Goal: Feedback & Contribution: Leave review/rating

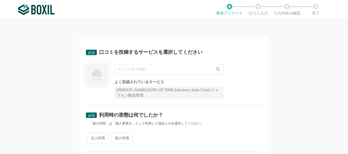
click at [141, 70] on input "text" at bounding box center [169, 69] width 110 height 11
paste input "X4CNAKQU"
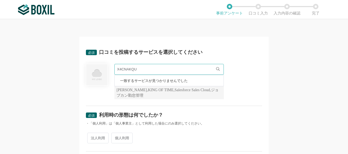
type input "X4CNAKQU"
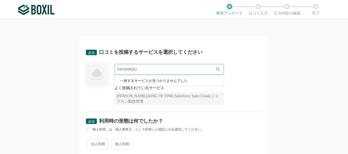
click at [45, 93] on div "必須 口コミを投稿するサービスを選択してください X4CNAKQU 一致するサービスが見つかりませんでした 必須回答項目です。候補から選択してください よく投…" at bounding box center [174, 86] width 348 height 135
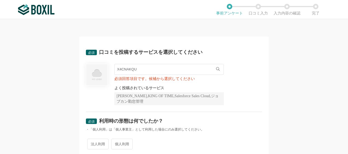
click at [136, 69] on input "X4CNAKQU" at bounding box center [169, 69] width 110 height 11
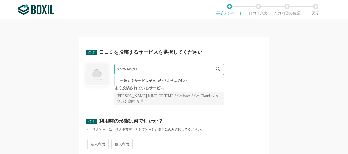
drag, startPoint x: 142, startPoint y: 68, endPoint x: 97, endPoint y: 67, distance: 44.4
click at [97, 67] on div "X4CNAKQU 一致するサービスが見つかりませんでした 必須回答項目です。候補から選択してください よく投稿されているサービス Sansan,KING OF…" at bounding box center [174, 84] width 176 height 41
click at [168, 61] on div "必須 口コミを投稿するサービスを選択してください X4CNAKQU 一致するサービスが見つかりませんでした 必須回答項目です。候補から選択してください よく投…" at bounding box center [174, 77] width 176 height 69
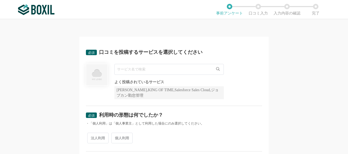
click at [135, 66] on input "text" at bounding box center [169, 69] width 110 height 11
paste input "Y3MCNV2F"
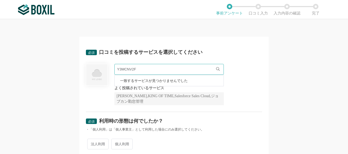
click at [231, 65] on div "Y3MCNV2F 一致するサービスが見つかりませんでした 必須回答項目です。候補から選択してください よく投稿されているサービス Sansan,KING OF…" at bounding box center [174, 84] width 176 height 41
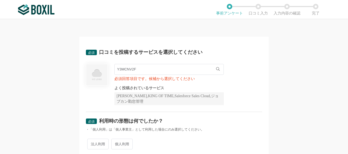
drag, startPoint x: 180, startPoint y: 68, endPoint x: 95, endPoint y: 68, distance: 85.2
click at [95, 68] on div "Y3MCNV2F 一致するサービスが見つかりませんでした 必須回答項目です。候補から選択してください よく投稿されているサービス Sansan,KING OF…" at bounding box center [174, 84] width 176 height 41
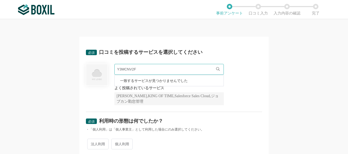
click at [71, 85] on div "必須 口コミを投稿するサービスを選択してください Y3MCNV2F 一致するサービスが見つかりませんでした 必須回答項目です。候補から選択してください よく投…" at bounding box center [174, 86] width 348 height 135
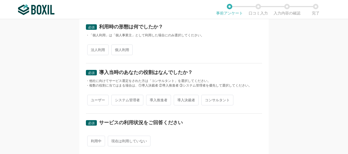
scroll to position [137, 0]
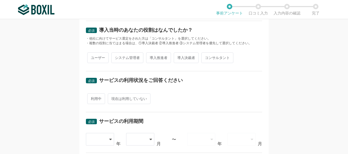
click at [56, 128] on div "必須 口コミを投稿するサービスを選択してください Y3MCNV2F 一致するサービスが見つかりませんでした 必須回答項目です。候補から選択してください よく投…" at bounding box center [174, 86] width 348 height 135
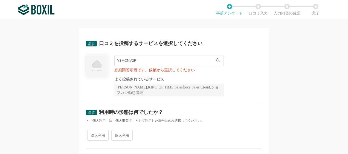
scroll to position [0, 0]
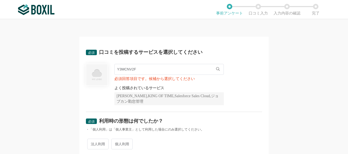
click at [158, 72] on input "Y3MCNV2F" at bounding box center [169, 69] width 110 height 11
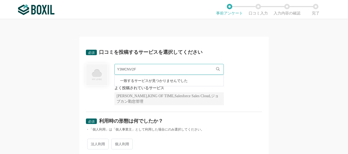
drag, startPoint x: 156, startPoint y: 71, endPoint x: 87, endPoint y: 67, distance: 68.6
click at [87, 67] on div "Y3MCNV2F 一致するサービスが見つかりませんでした 必須回答項目です。候補から選択してください よく投稿されているサービス Sansan,KING OF…" at bounding box center [174, 84] width 176 height 41
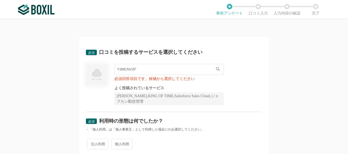
paste input "X4CNAKQU"
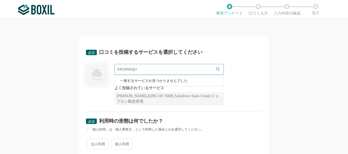
click at [150, 67] on input "X4CNAKQU" at bounding box center [169, 69] width 110 height 11
drag, startPoint x: 155, startPoint y: 72, endPoint x: 94, endPoint y: 65, distance: 61.4
click at [94, 65] on div "X4CNAKQU 一致するサービスが見つかりませんでした 必須回答項目です。候補から選択してください よく投稿されているサービス Sansan,KING OF…" at bounding box center [174, 84] width 176 height 41
click at [142, 81] on span "JobSuite TALENTS" at bounding box center [134, 81] width 29 height 4
type input "JobSuite TALENTS"
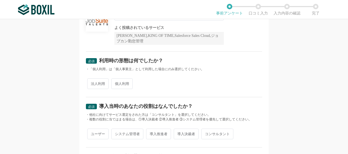
scroll to position [55, 0]
click at [102, 83] on span "法人利用" at bounding box center [97, 83] width 21 height 11
click at [92, 83] on input "法人利用" at bounding box center [91, 81] width 4 height 4
radio input "true"
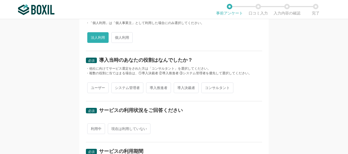
scroll to position [110, 0]
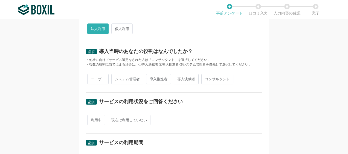
click at [163, 77] on span "導入推進者" at bounding box center [158, 79] width 25 height 11
click at [151, 77] on input "導入推進者" at bounding box center [150, 77] width 4 height 4
radio input "true"
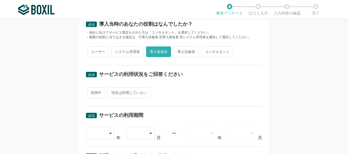
click at [137, 92] on span "現在は利用していない" at bounding box center [129, 93] width 43 height 11
click at [113, 92] on input "現在は利用していない" at bounding box center [111, 90] width 4 height 4
radio input "true"
click at [97, 91] on span "利用中" at bounding box center [96, 93] width 18 height 11
click at [92, 91] on input "利用中" at bounding box center [91, 90] width 4 height 4
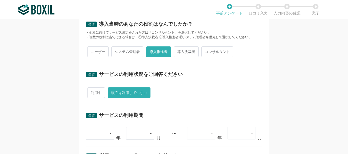
radio input "true"
radio input "false"
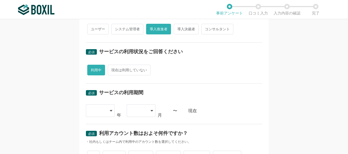
scroll to position [192, 0]
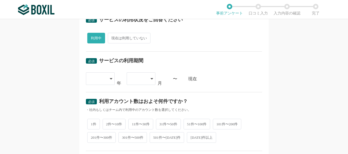
click at [108, 80] on div at bounding box center [100, 79] width 29 height 13
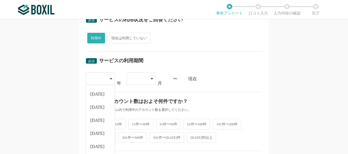
click at [108, 80] on div at bounding box center [100, 79] width 29 height 13
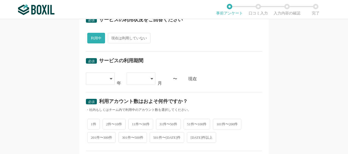
click at [175, 63] on div "必須 サービスの利用期間" at bounding box center [174, 62] width 176 height 9
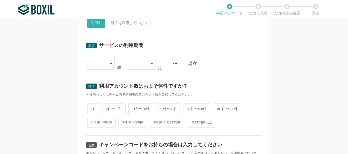
scroll to position [219, 0]
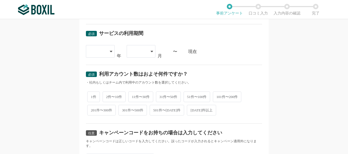
click at [118, 95] on span "2件〜10件" at bounding box center [114, 97] width 23 height 11
click at [108, 95] on input "2件〜10件" at bounding box center [106, 95] width 4 height 4
radio input "true"
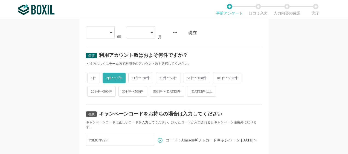
scroll to position [246, 0]
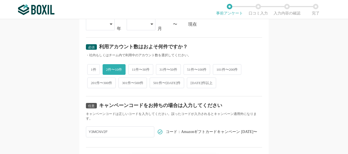
drag, startPoint x: 66, startPoint y: 103, endPoint x: 70, endPoint y: 103, distance: 4.4
click at [66, 103] on div "必須 口コミを投稿するサービスを選択してください JobSuite TALENTS JobSuite TALENTS よく投稿されているサービス Sansan…" at bounding box center [174, 86] width 348 height 135
click at [114, 131] on input "Y3MCNV2F" at bounding box center [120, 132] width 68 height 11
drag, startPoint x: 89, startPoint y: 130, endPoint x: 70, endPoint y: 130, distance: 18.6
click at [70, 130] on div "必須 口コミを投稿するサービスを選択してください JobSuite TALENTS JobSuite TALENTS よく投稿されているサービス Sansan…" at bounding box center [174, 86] width 348 height 135
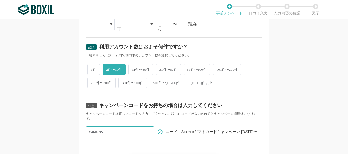
paste input "X4CNAKQU"
type input "X4CNAKQU"
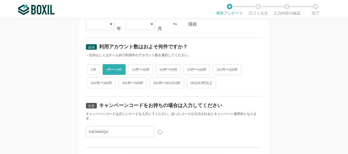
click at [50, 128] on div "必須 口コミを投稿するサービスを選択してください JobSuite TALENTS JobSuite TALENTS よく投稿されているサービス Sansan…" at bounding box center [174, 86] width 348 height 135
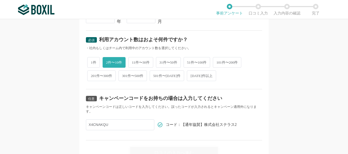
scroll to position [199, 0]
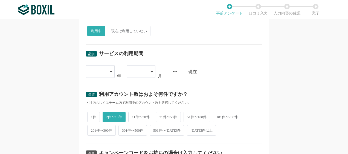
click at [110, 71] on icon at bounding box center [111, 71] width 2 height 1
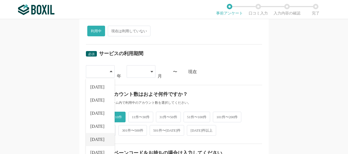
click at [100, 136] on li "[DATE]" at bounding box center [100, 139] width 29 height 13
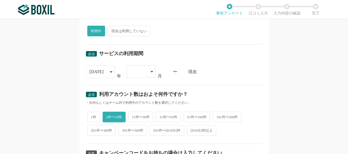
click at [151, 70] on icon at bounding box center [152, 72] width 3 height 4
click at [138, 114] on li "09" at bounding box center [141, 116] width 29 height 13
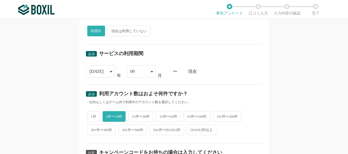
click at [43, 94] on div "必須 口コミを投稿するサービスを選択してください JobSuite TALENTS JobSuite TALENTS よく投稿されているサービス Sansan…" at bounding box center [174, 86] width 348 height 135
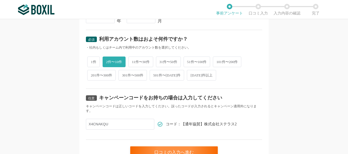
scroll to position [280, 0]
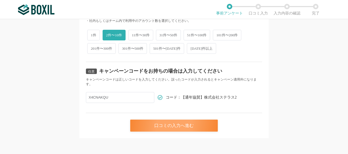
click at [189, 120] on div "口コミの入力へ進む" at bounding box center [174, 126] width 88 height 12
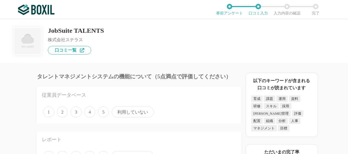
click at [135, 113] on span "利用していない" at bounding box center [133, 112] width 42 height 11
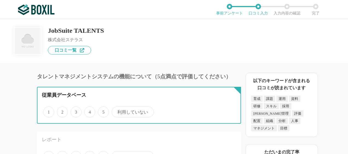
click at [117, 111] on input "利用していない" at bounding box center [115, 110] width 4 height 4
radio input "true"
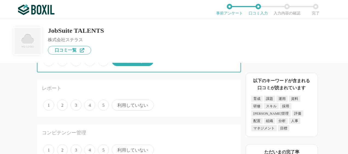
scroll to position [55, 0]
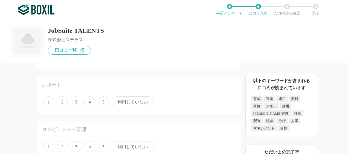
click at [130, 101] on span "利用していない" at bounding box center [133, 102] width 42 height 11
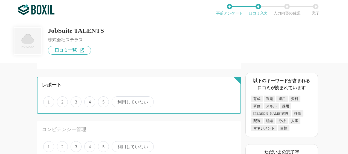
click at [117, 101] on input "利用していない" at bounding box center [115, 99] width 4 height 4
radio input "true"
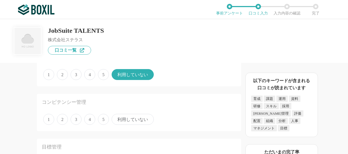
click at [133, 119] on span "利用していない" at bounding box center [133, 119] width 42 height 11
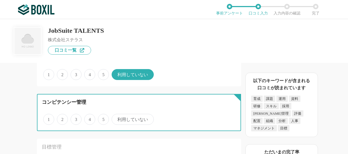
click at [117, 119] on input "利用していない" at bounding box center [115, 117] width 4 height 4
radio input "true"
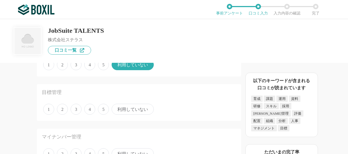
click at [137, 111] on span "利用していない" at bounding box center [133, 109] width 42 height 11
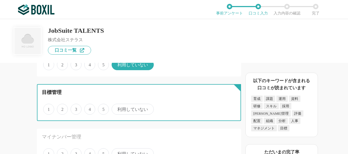
click at [117, 108] on input "利用していない" at bounding box center [115, 107] width 4 height 4
radio input "true"
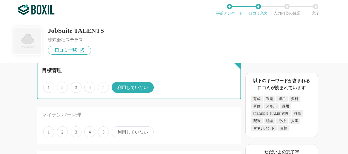
scroll to position [192, 0]
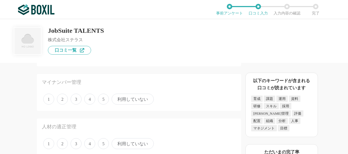
click at [137, 103] on span "利用していない" at bounding box center [133, 99] width 42 height 11
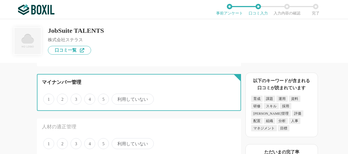
click at [117, 98] on input "利用していない" at bounding box center [115, 97] width 4 height 4
radio input "true"
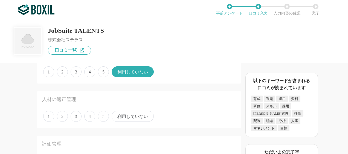
click at [144, 116] on span "利用していない" at bounding box center [133, 116] width 42 height 11
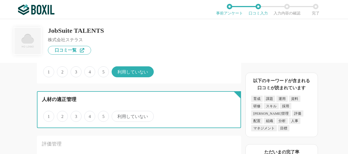
click at [117, 116] on input "利用していない" at bounding box center [115, 114] width 4 height 4
radio input "true"
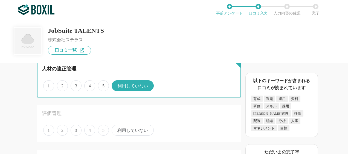
scroll to position [301, 0]
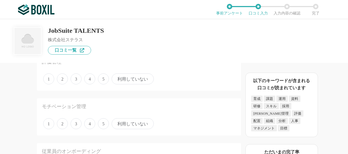
click at [134, 81] on span "利用していない" at bounding box center [133, 79] width 42 height 11
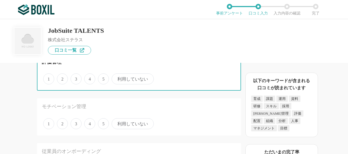
click at [117, 78] on input "利用していない" at bounding box center [115, 76] width 4 height 4
radio input "true"
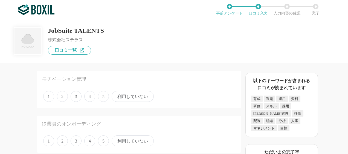
click at [135, 97] on span "利用していない" at bounding box center [133, 96] width 42 height 11
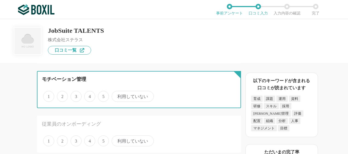
click at [117, 96] on input "利用していない" at bounding box center [115, 94] width 4 height 4
radio input "true"
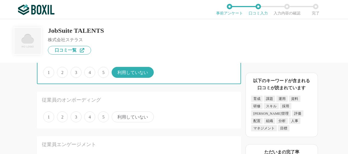
scroll to position [383, 0]
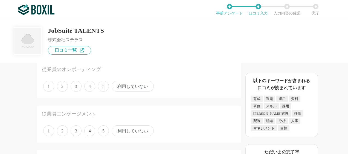
click at [136, 87] on span "利用していない" at bounding box center [133, 86] width 42 height 11
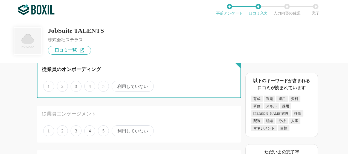
click at [117, 85] on input "利用していない" at bounding box center [115, 84] width 4 height 4
radio input "true"
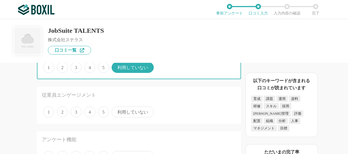
scroll to position [411, 0]
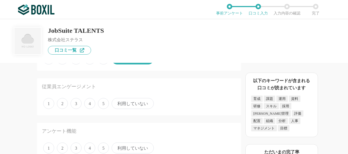
click at [131, 102] on span "利用していない" at bounding box center [133, 103] width 42 height 11
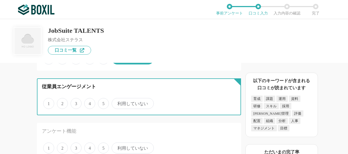
click at [117, 102] on input "利用していない" at bounding box center [115, 101] width 4 height 4
radio input "true"
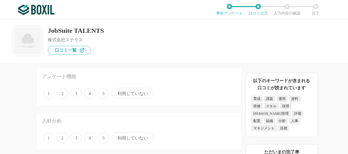
click at [129, 96] on span "利用していない" at bounding box center [133, 93] width 42 height 11
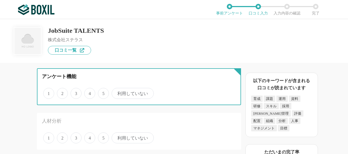
click at [117, 93] on input "利用していない" at bounding box center [115, 91] width 4 height 4
radio input "true"
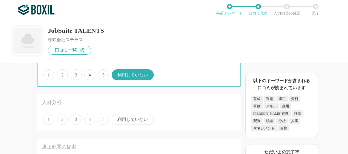
scroll to position [493, 0]
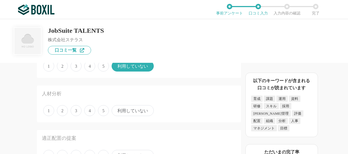
click at [134, 113] on span "利用していない" at bounding box center [133, 110] width 42 height 11
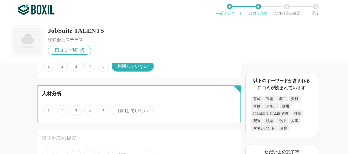
click at [117, 110] on input "利用していない" at bounding box center [115, 108] width 4 height 4
radio input "true"
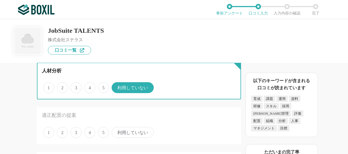
scroll to position [548, 0]
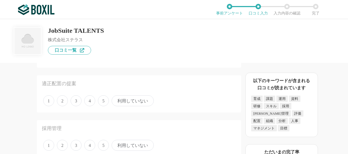
click at [131, 102] on span "利用していない" at bounding box center [133, 101] width 42 height 11
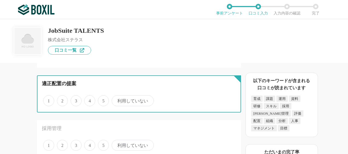
click at [117, 100] on input "利用していない" at bounding box center [115, 98] width 4 height 4
radio input "true"
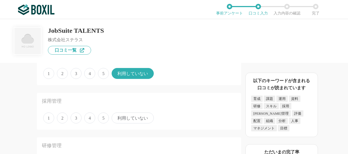
click at [62, 118] on span "2" at bounding box center [62, 118] width 11 height 11
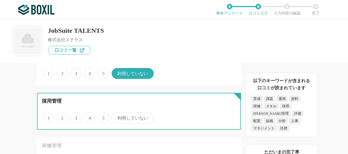
click at [62, 117] on input "2" at bounding box center [60, 116] width 4 height 4
radio input "true"
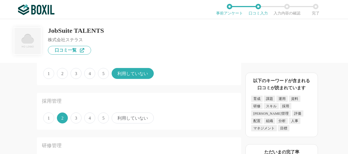
click at [76, 117] on span "3" at bounding box center [76, 118] width 11 height 11
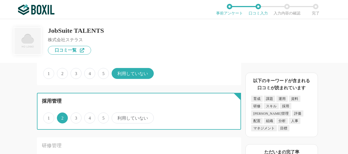
click at [76, 117] on input "3" at bounding box center [74, 116] width 4 height 4
radio input "true"
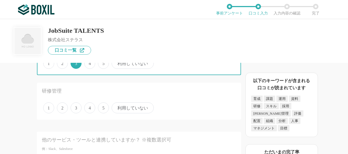
scroll to position [630, 0]
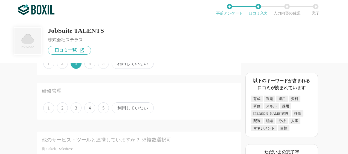
click at [138, 106] on span "利用していない" at bounding box center [133, 108] width 42 height 11
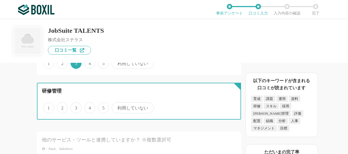
click at [117, 106] on input "利用していない" at bounding box center [115, 106] width 4 height 4
radio input "true"
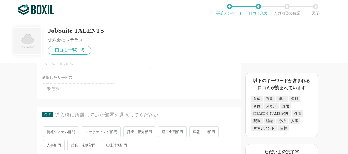
scroll to position [739, 0]
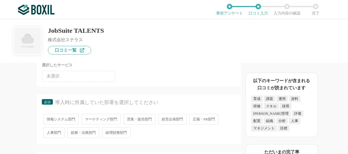
click at [59, 132] on span "人事部門" at bounding box center [53, 133] width 21 height 11
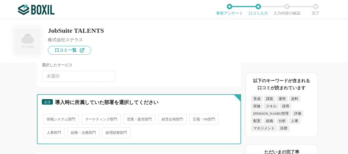
click at [48, 132] on input "人事部門" at bounding box center [47, 130] width 4 height 4
radio input "true"
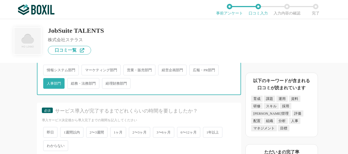
scroll to position [794, 0]
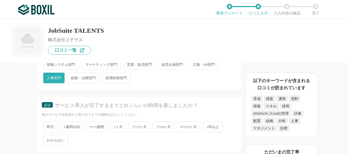
click at [113, 130] on span "1ヶ月" at bounding box center [118, 127] width 16 height 11
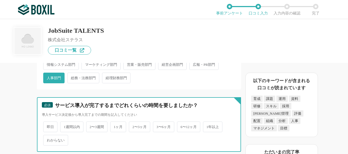
click at [113, 126] on input "1ヶ月" at bounding box center [114, 125] width 4 height 4
radio input "true"
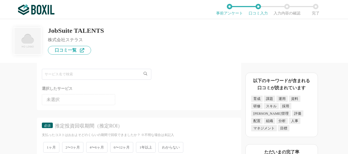
scroll to position [931, 0]
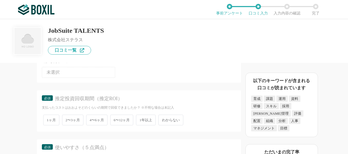
click at [173, 119] on span "わからない" at bounding box center [171, 120] width 25 height 11
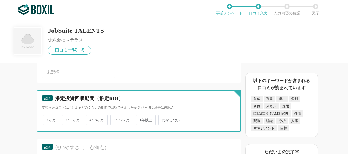
click at [163, 119] on input "わからない" at bounding box center [162, 118] width 4 height 4
radio input "true"
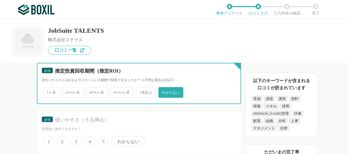
scroll to position [986, 0]
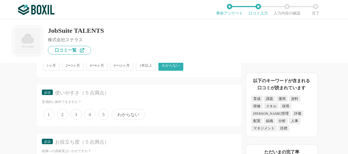
click at [126, 115] on span "わからない" at bounding box center [128, 114] width 33 height 11
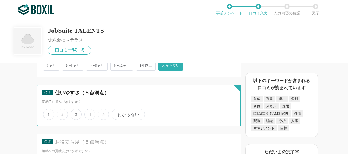
click at [117, 114] on input "わからない" at bounding box center [115, 112] width 4 height 4
radio input "true"
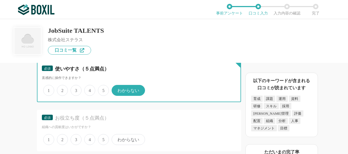
scroll to position [1041, 0]
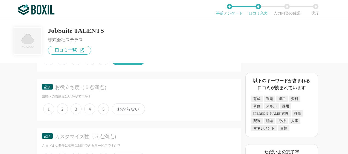
click at [131, 106] on span "わからない" at bounding box center [128, 109] width 33 height 11
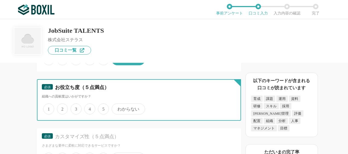
click at [117, 106] on input "わからない" at bounding box center [115, 107] width 4 height 4
radio input "true"
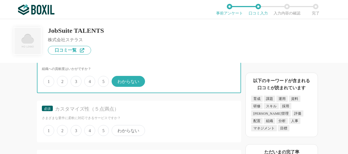
scroll to position [1095, 0]
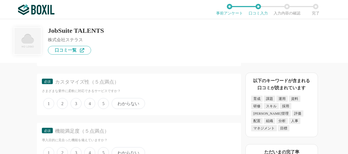
click at [91, 106] on span "4" at bounding box center [89, 103] width 11 height 11
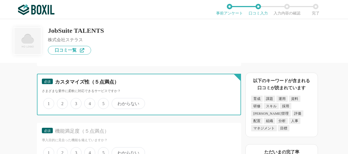
click at [89, 103] on input "4" at bounding box center [88, 101] width 4 height 4
radio input "true"
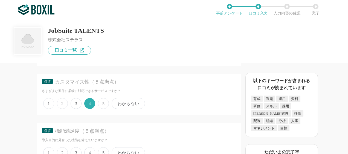
click at [62, 104] on span "2" at bounding box center [62, 103] width 11 height 11
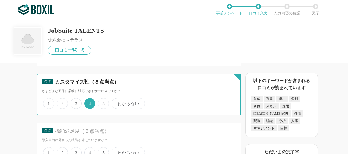
click at [62, 103] on input "2" at bounding box center [60, 101] width 4 height 4
radio input "true"
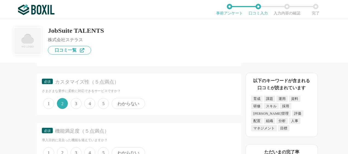
click at [76, 104] on span "3" at bounding box center [76, 103] width 11 height 11
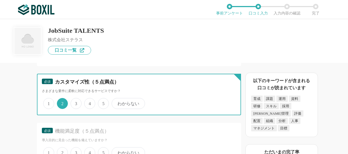
click at [76, 103] on input "3" at bounding box center [74, 101] width 4 height 4
radio input "true"
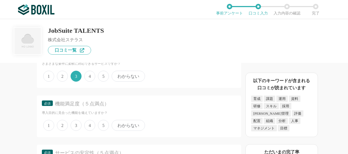
click at [77, 125] on span "3" at bounding box center [76, 125] width 11 height 11
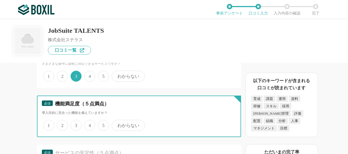
click at [76, 125] on input "3" at bounding box center [74, 123] width 4 height 4
radio input "true"
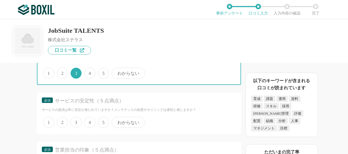
scroll to position [1178, 0]
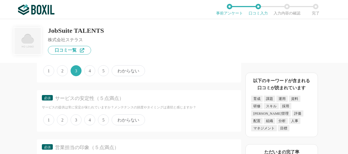
click at [90, 68] on span "4" at bounding box center [89, 70] width 11 height 11
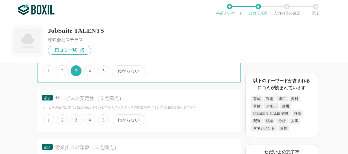
click at [89, 68] on input "4" at bounding box center [88, 68] width 4 height 4
radio input "true"
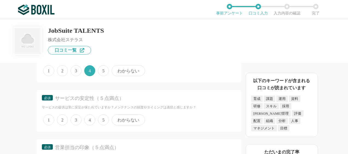
click at [88, 119] on span "4" at bounding box center [89, 120] width 11 height 11
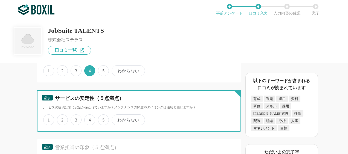
click at [88, 119] on input "4" at bounding box center [88, 118] width 4 height 4
radio input "true"
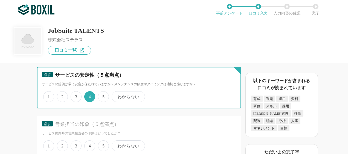
scroll to position [1232, 0]
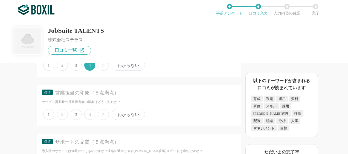
click at [90, 112] on span "4" at bounding box center [89, 114] width 11 height 11
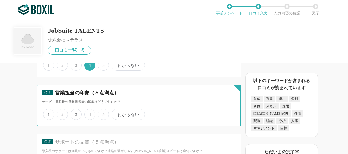
click at [89, 112] on input "4" at bounding box center [88, 112] width 4 height 4
radio input "true"
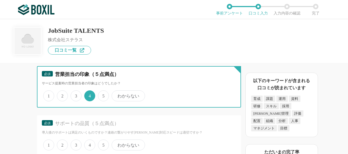
scroll to position [1260, 0]
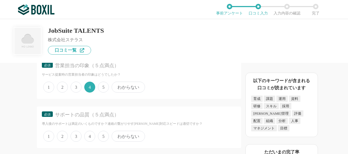
click at [93, 134] on span "4" at bounding box center [89, 136] width 11 height 11
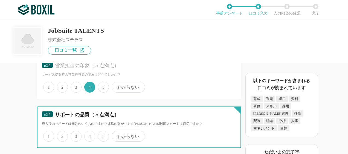
click at [89, 134] on input "4" at bounding box center [88, 134] width 4 height 4
radio input "true"
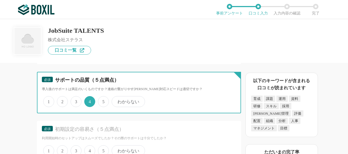
scroll to position [1315, 0]
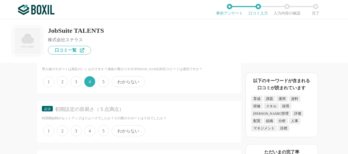
click at [78, 133] on span "3" at bounding box center [76, 131] width 11 height 11
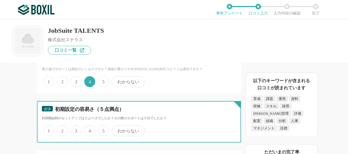
click at [76, 130] on input "3" at bounding box center [74, 129] width 4 height 4
radio input "true"
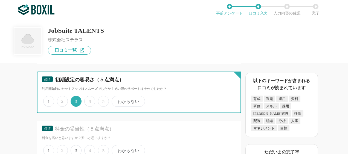
scroll to position [1369, 0]
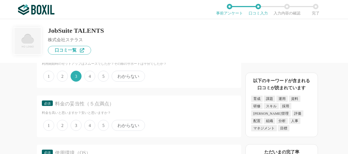
click at [77, 126] on span "3" at bounding box center [76, 125] width 11 height 11
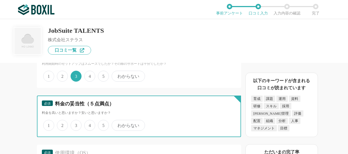
click at [76, 125] on input "3" at bounding box center [74, 123] width 4 height 4
radio input "true"
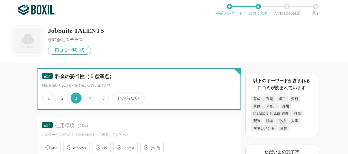
scroll to position [1424, 0]
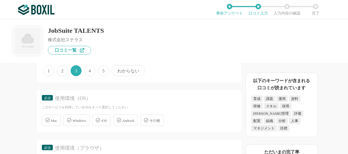
click at [85, 119] on span "Windows" at bounding box center [79, 121] width 13 height 4
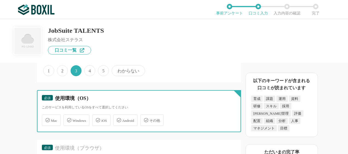
click at [68, 119] on input "Windows" at bounding box center [67, 118] width 4 height 4
checkbox input "true"
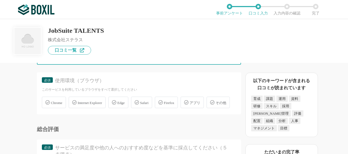
scroll to position [1506, 0]
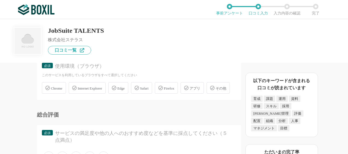
click at [125, 87] on span "Edge" at bounding box center [120, 89] width 7 height 4
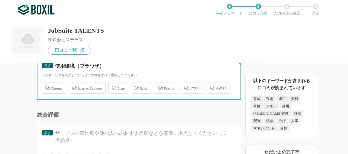
click at [113, 85] on input "Edge" at bounding box center [112, 85] width 4 height 4
checkbox input "true"
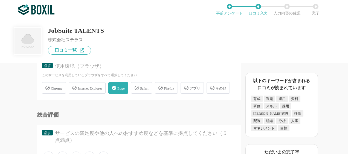
click at [60, 89] on span "Chrome" at bounding box center [57, 89] width 12 height 4
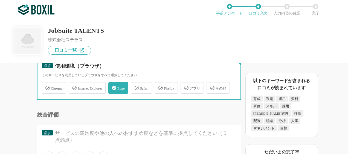
click at [47, 87] on input "Chrome" at bounding box center [45, 85] width 4 height 4
checkbox input "true"
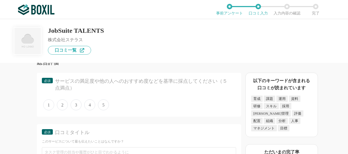
scroll to position [1561, 0]
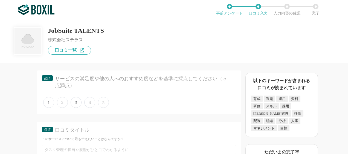
click at [74, 108] on span "3" at bounding box center [76, 102] width 11 height 11
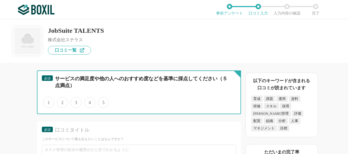
click at [74, 102] on input "3" at bounding box center [74, 100] width 4 height 4
radio input "true"
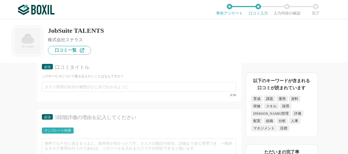
scroll to position [1616, 0]
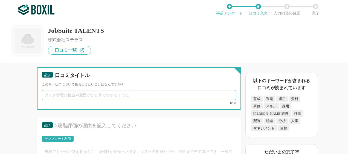
click at [110, 100] on input "text" at bounding box center [139, 95] width 194 height 10
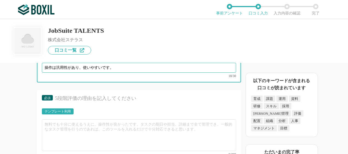
scroll to position [1698, 0]
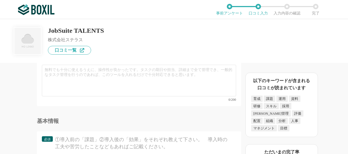
type input "操作は汎用性があり、使いやすいです。"
click at [59, 59] on div "テンプレート利用" at bounding box center [58, 56] width 26 height 3
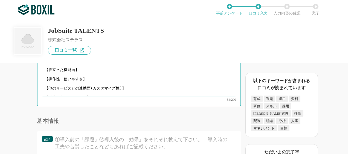
click at [71, 91] on textarea "【役立った機能面】 【操作性・使いやすさ】 【他のサービスとの連携面(カスタマイズ性)】 【営業担当やサポート面】" at bounding box center [139, 81] width 194 height 32
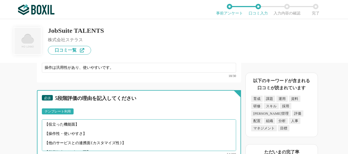
scroll to position [1671, 0]
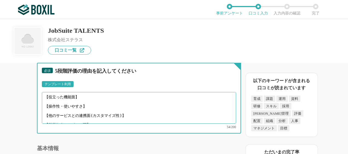
drag, startPoint x: 94, startPoint y: 112, endPoint x: 37, endPoint y: 109, distance: 57.0
click at [37, 109] on div "タレントマネジメントシステムの機能について（5点満点で評価してください） 従業員データベース 1 2 3 4 5 利用していない レポート 1 2 3 4 5…" at bounding box center [120, 108] width 241 height 91
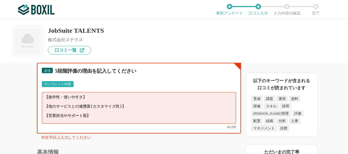
click at [99, 114] on textarea "【操作性・使いやすさ】 【他のサービスとの連携面(カスタマイズ性)】 【営業担当やサポート面】" at bounding box center [139, 108] width 194 height 32
click at [127, 121] on textarea "【操作性・使いやすさ】 【他のサービスとの連携面(カスタマイズ性)】 【営業担当やサポート面】" at bounding box center [139, 108] width 194 height 32
click at [129, 121] on textarea "【操作性・使いやすさ】 【他のサービスとの連携面(カスタマイズ性)】 【営業担当やサポート面】丁寧に対応いただいています" at bounding box center [139, 108] width 194 height 32
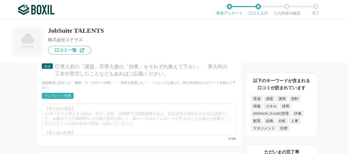
scroll to position [1780, 0]
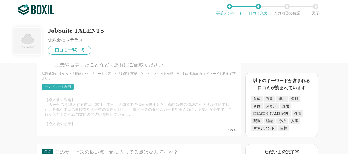
type textarea "【操作性・使いやすさ】使いやすいです。BPRではなく業務を固めて利用するといいと思います。 【他のサービスとの連携面(カスタマイズ性)】特に利用していませんが…"
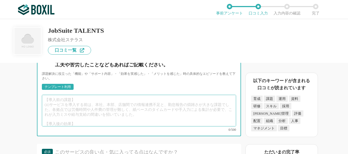
click at [119, 117] on textarea at bounding box center [139, 111] width 194 height 32
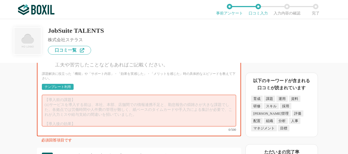
click at [61, 89] on div "テンプレート利用" at bounding box center [58, 86] width 26 height 3
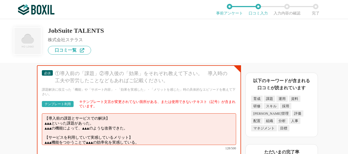
scroll to position [1753, 0]
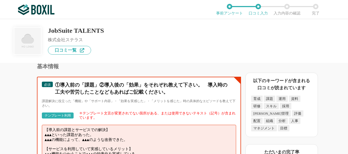
drag, startPoint x: 136, startPoint y: 145, endPoint x: 38, endPoint y: 145, distance: 98.9
click at [38, 145] on div "必須 ①導入前の「課題」②導入後の「効果」をそれぞれ教えて下さい。　導入時の工夫や苦労したことなどもあればご記載ください。 課題解決に役立った「機能」や「サポ…" at bounding box center [139, 122] width 204 height 90
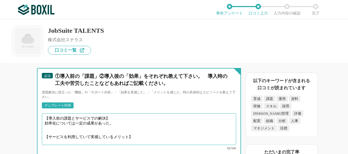
scroll to position [0, 0]
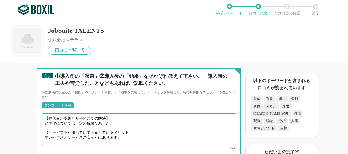
type textarea "【導入前の課題とサービスでの解決】 効率化については一定の成果があった。 【サービスを利用していて実感しているメリット】 使いやすさとサービスの安定性はありま…"
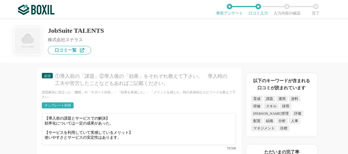
click at [150, 62] on div "JobSuite TALENTS 株式会社ステラス 口コミ一覧" at bounding box center [174, 41] width 348 height 44
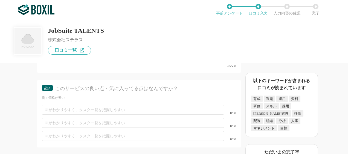
scroll to position [1844, 0]
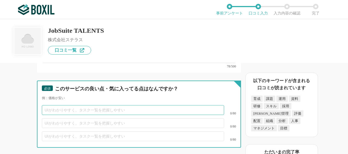
click at [96, 115] on input "text" at bounding box center [133, 110] width 182 height 10
type input "使いやすい"
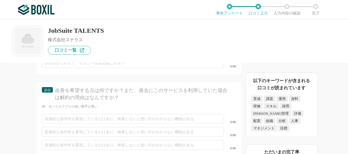
scroll to position [1926, 0]
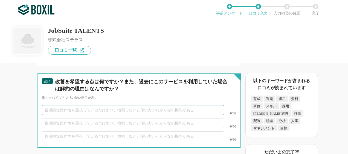
click at [94, 115] on input "text" at bounding box center [133, 110] width 182 height 10
type input "得"
type input "特にありません"
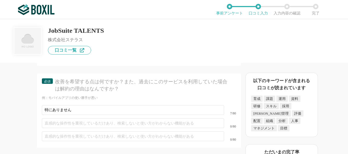
click at [0, 113] on html "ご利用のブラウザは[DATE]よりサポート終了予定です（詳細は こちら ） 事前アンケート 口コミ入力 入力内容の確認 完了 JobSuite TALENTS…" at bounding box center [174, 77] width 348 height 154
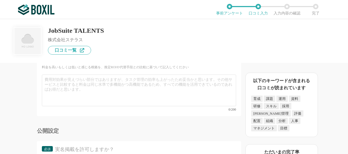
scroll to position [2254, 0]
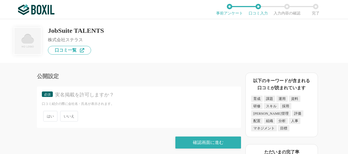
click at [73, 120] on span "いいえ" at bounding box center [69, 116] width 18 height 11
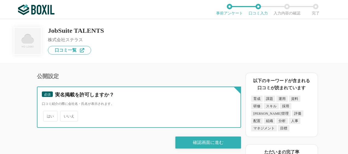
click at [65, 116] on input "いいえ" at bounding box center [64, 114] width 4 height 4
radio input "true"
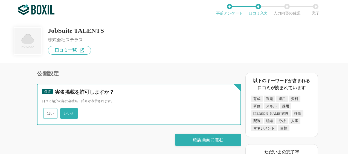
scroll to position [2262, 0]
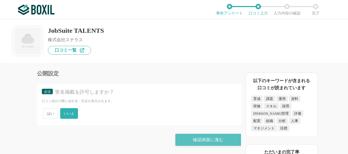
click at [204, 140] on div "確認画面に進む" at bounding box center [209, 140] width 66 height 12
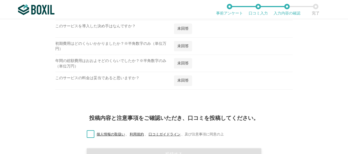
scroll to position [849, 0]
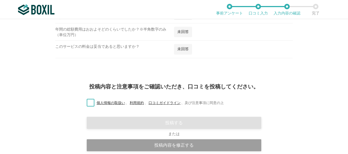
click at [87, 105] on label "個人情報の取扱い 、 利用規約 、 口コミガイドライン 、 及び注意事項に同意の上" at bounding box center [153, 104] width 142 height 6
click at [0, 0] on input "個人情報の取扱い 、 利用規約 、 口コミガイドライン 、 及び注意事項に同意の上" at bounding box center [0, 0] width 0 height 0
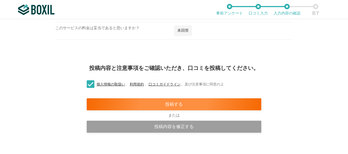
scroll to position [876, 0]
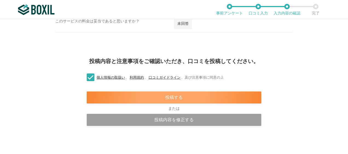
click at [186, 101] on div "投稿する" at bounding box center [174, 98] width 175 height 12
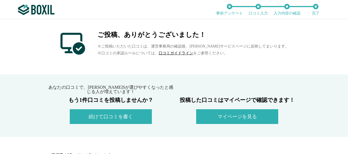
click at [228, 116] on button "マイページを見る" at bounding box center [237, 117] width 82 height 15
